Goal: Transaction & Acquisition: Purchase product/service

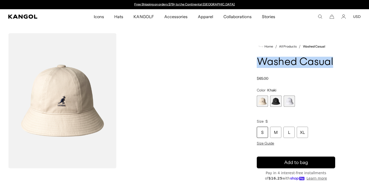
scroll to position [0, 105]
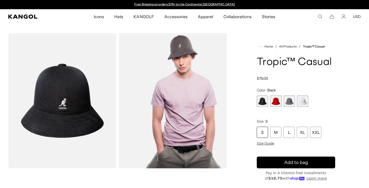
click at [303, 99] on span "4 of 4" at bounding box center [302, 101] width 11 height 11
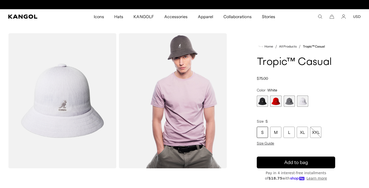
scroll to position [0, 105]
click at [289, 132] on div "L" at bounding box center [288, 132] width 11 height 11
click at [291, 136] on div "L" at bounding box center [288, 132] width 11 height 11
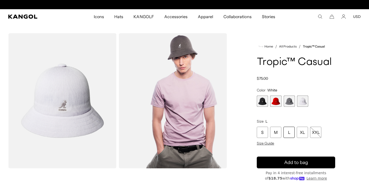
scroll to position [0, 105]
click at [275, 135] on div "M" at bounding box center [275, 132] width 11 height 11
click at [285, 134] on div "L" at bounding box center [288, 132] width 11 height 11
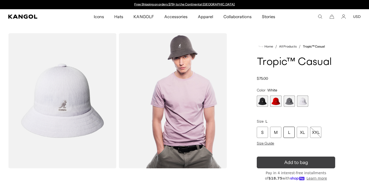
click at [286, 162] on span "Add to bag" at bounding box center [296, 162] width 24 height 7
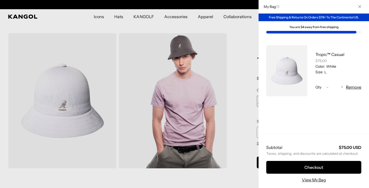
scroll to position [0, 105]
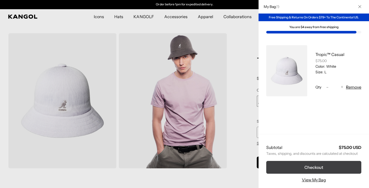
click at [296, 167] on button "Checkout" at bounding box center [313, 167] width 95 height 13
